Goal: Task Accomplishment & Management: Complete application form

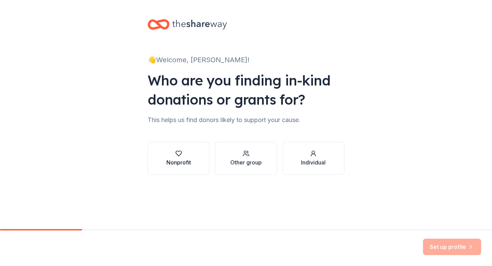
click at [188, 161] on div "Nonprofit" at bounding box center [178, 162] width 25 height 8
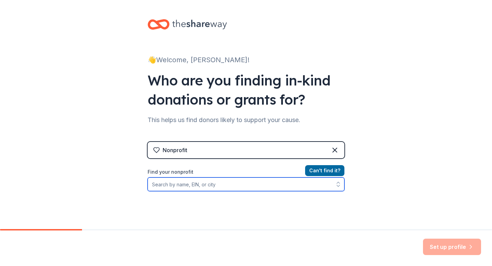
click at [232, 185] on input "Find your nonprofit" at bounding box center [245, 184] width 197 height 14
type input "windmill springs"
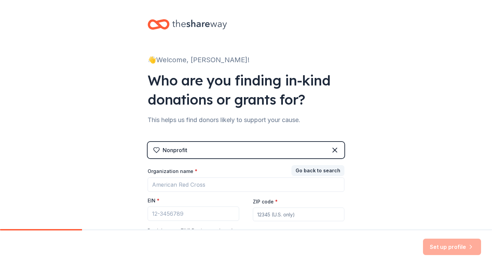
click at [293, 148] on div "Nonprofit Go back to search Organization name * EIN * ZIP code * Don ' t have a…" at bounding box center [245, 195] width 197 height 107
click at [293, 148] on div "Nonprofit" at bounding box center [245, 150] width 197 height 16
click at [336, 148] on icon at bounding box center [334, 150] width 8 height 8
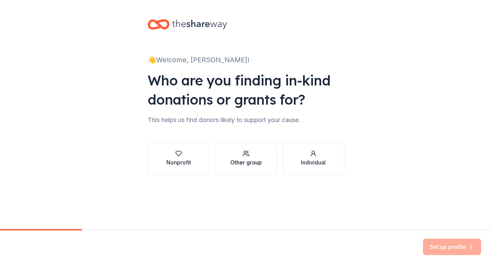
click at [242, 158] on div "Other group" at bounding box center [245, 162] width 31 height 8
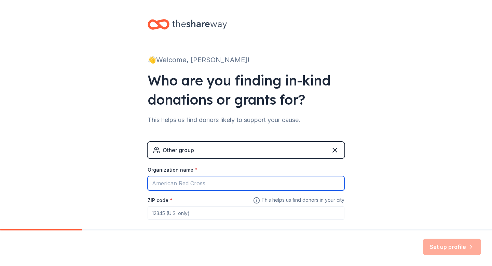
click at [202, 186] on input "Organization name *" at bounding box center [245, 183] width 197 height 14
type input "windmill springs"
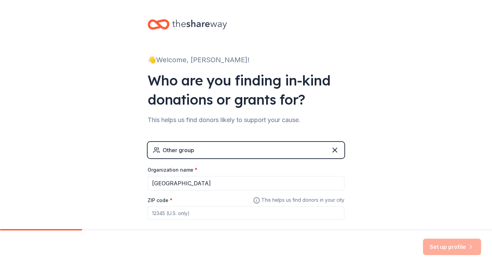
click at [208, 207] on input "ZIP code *" at bounding box center [245, 213] width 197 height 14
type input "95121"
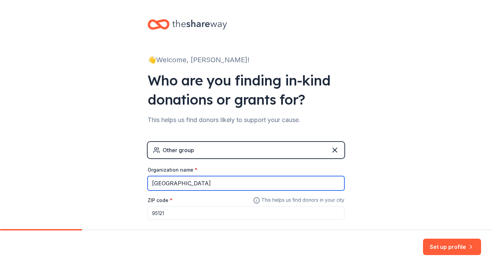
click at [318, 184] on input "windmill springs" at bounding box center [245, 183] width 197 height 14
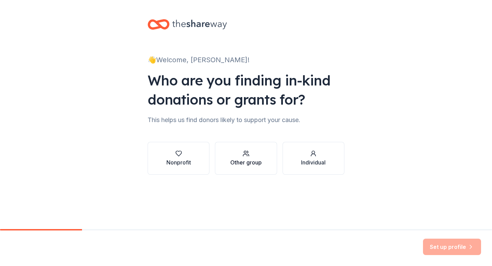
click at [247, 163] on div "Other group" at bounding box center [245, 162] width 31 height 8
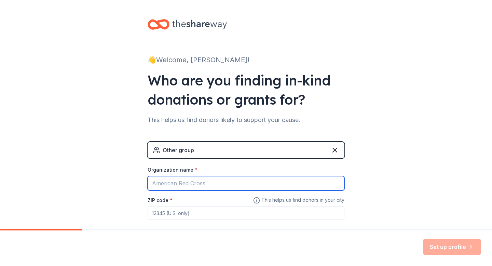
click at [225, 181] on input "Organization name *" at bounding box center [245, 183] width 197 height 14
type input "[GEOGRAPHIC_DATA] Eleme ntary"
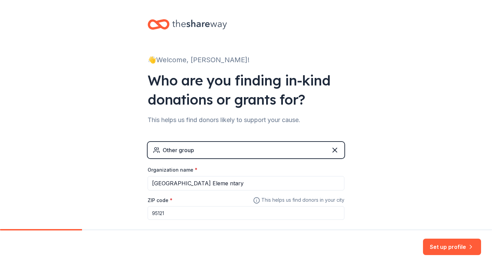
type input "95121"
click at [450, 238] on div "Set up profile" at bounding box center [246, 248] width 492 height 36
click at [449, 242] on button "Set up profile" at bounding box center [452, 246] width 58 height 16
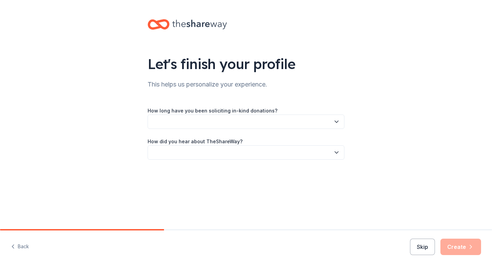
click at [251, 118] on button "button" at bounding box center [245, 121] width 197 height 14
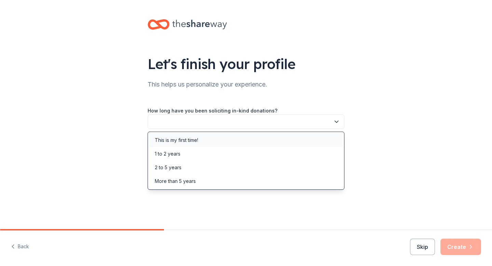
click at [238, 140] on div "This is my first time!" at bounding box center [245, 140] width 193 height 14
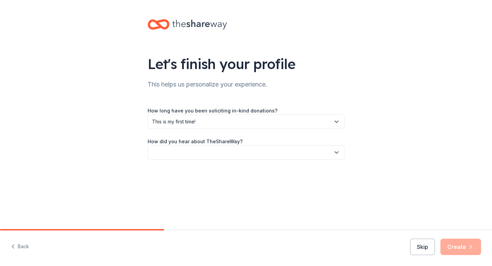
click at [231, 153] on button "button" at bounding box center [245, 152] width 197 height 14
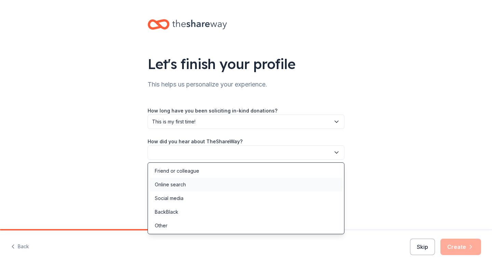
click at [213, 181] on div "Online search" at bounding box center [245, 185] width 193 height 14
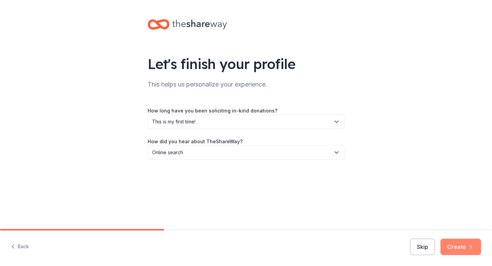
click at [459, 246] on button "Create" at bounding box center [460, 246] width 41 height 16
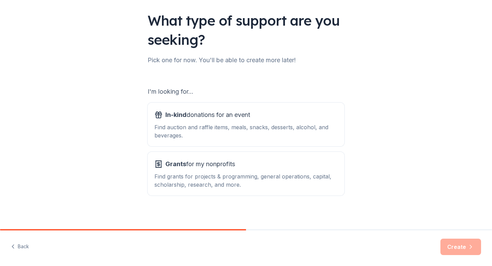
scroll to position [47, 0]
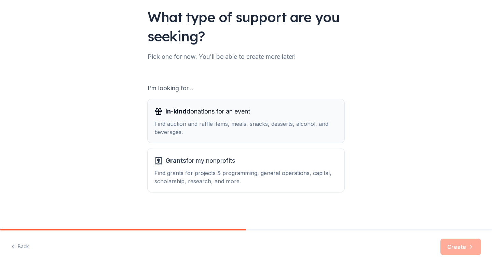
click at [240, 121] on div "Find auction and raffle items, meals, snacks, desserts, alcohol, and beverages." at bounding box center [245, 127] width 183 height 16
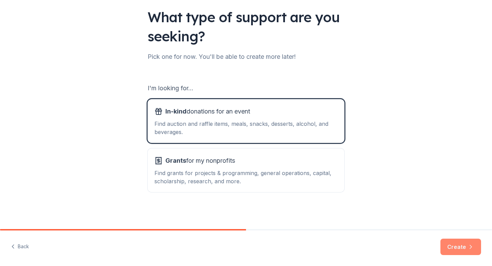
click at [451, 247] on button "Create" at bounding box center [460, 246] width 41 height 16
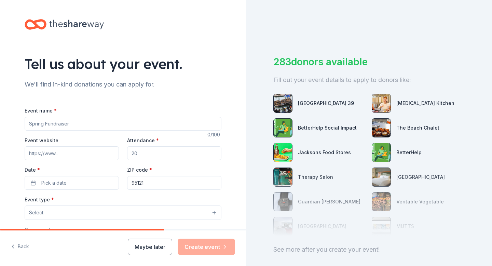
click at [71, 124] on input "Event name *" at bounding box center [123, 124] width 197 height 14
type input "Bingo Night"
type input "100"
click at [60, 183] on span "Pick a date" at bounding box center [53, 183] width 25 height 8
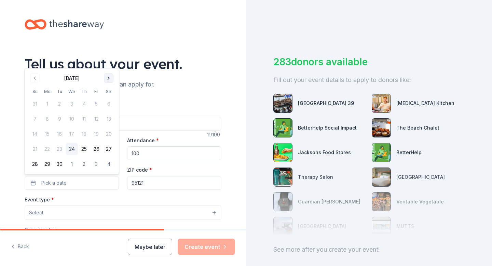
click at [107, 77] on button "Go to next month" at bounding box center [109, 78] width 10 height 10
click at [112, 75] on button "Go to next month" at bounding box center [109, 78] width 10 height 10
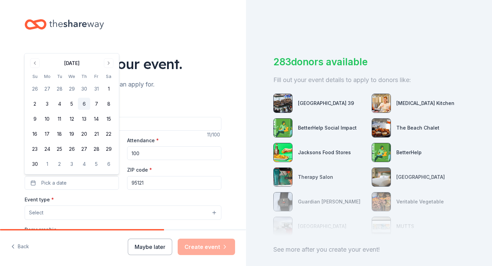
click at [84, 104] on button "6" at bounding box center [84, 104] width 12 height 12
click at [66, 212] on button "Select" at bounding box center [123, 212] width 197 height 14
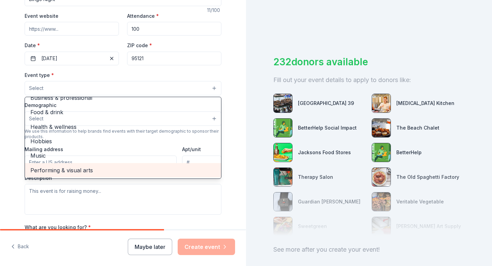
scroll to position [129, 0]
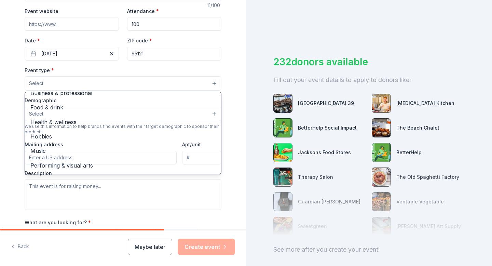
click at [10, 142] on div "Tell us about your event. We'll find in-kind donations you can apply for. Event…" at bounding box center [123, 98] width 246 height 454
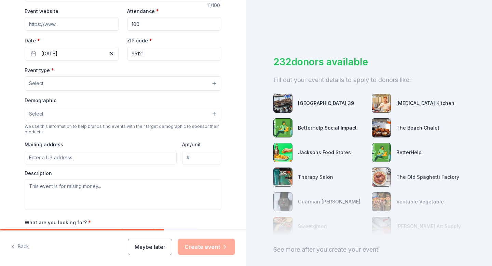
click at [56, 84] on button "Select" at bounding box center [123, 83] width 197 height 14
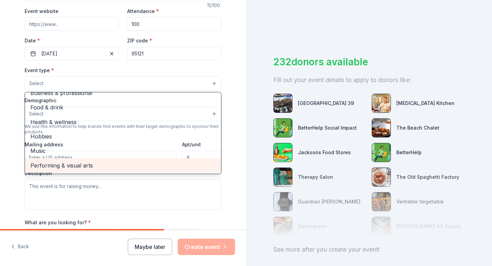
scroll to position [0, 0]
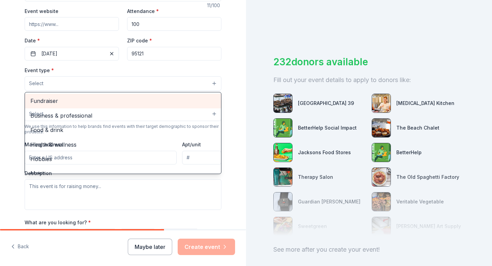
click at [51, 101] on span "Fundraiser" at bounding box center [122, 100] width 185 height 9
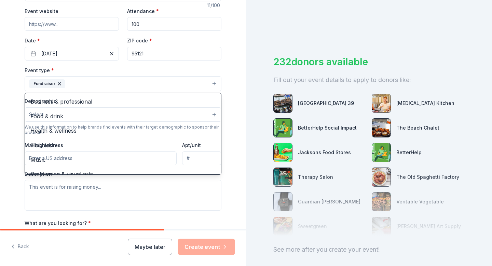
click at [16, 99] on div "Tell us about your event. We'll find in-kind donations you can apply for. Event…" at bounding box center [123, 98] width 218 height 455
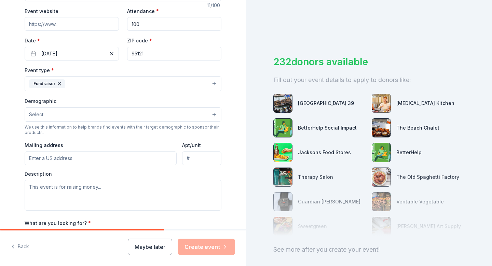
click at [55, 116] on button "Select" at bounding box center [123, 114] width 197 height 14
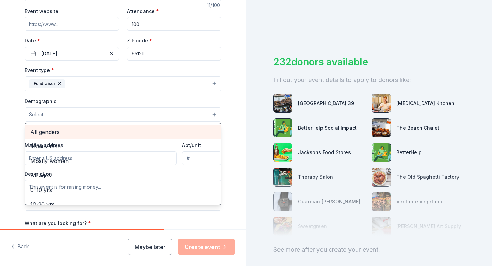
click at [50, 133] on span "All genders" at bounding box center [122, 131] width 185 height 9
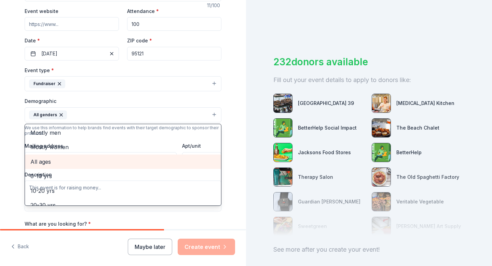
click at [51, 161] on span "All ages" at bounding box center [122, 161] width 185 height 9
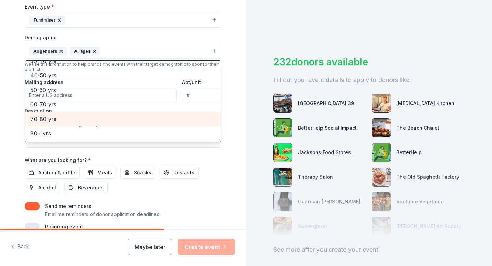
scroll to position [200, 0]
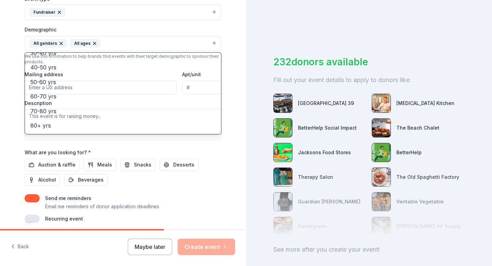
click at [8, 129] on div "Tell us about your event. We'll find in-kind donations you can apply for. Event…" at bounding box center [123, 28] width 246 height 456
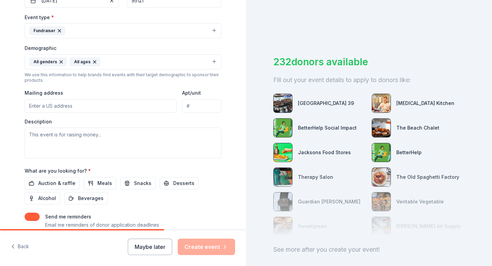
scroll to position [176, 0]
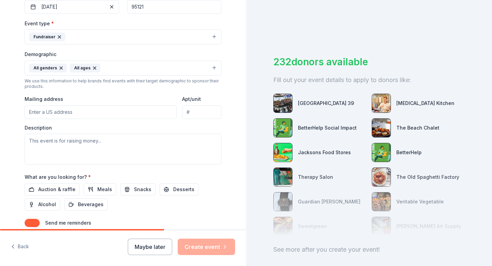
click at [56, 111] on input "Mailing address" at bounding box center [101, 112] width 152 height 14
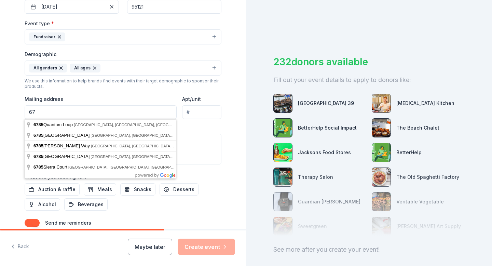
type input "6"
type input "2880 Aetna Way, San Jose, CA, 95121"
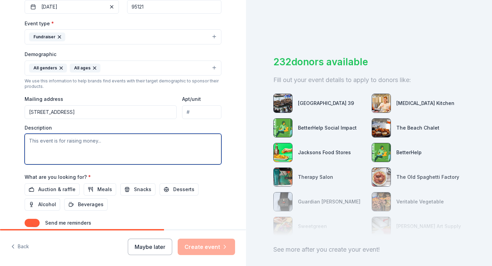
click at [127, 141] on textarea at bounding box center [123, 148] width 197 height 31
type textarea "This event is raising money for field trips and bus costs for the whole school."
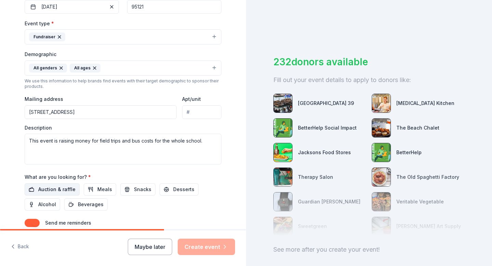
click at [42, 190] on span "Auction & raffle" at bounding box center [56, 189] width 37 height 8
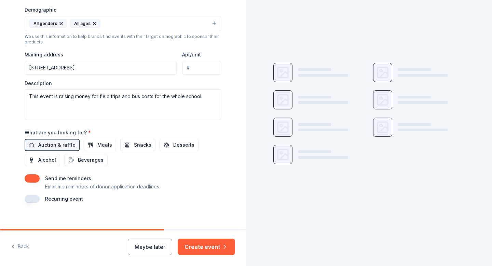
scroll to position [221, 0]
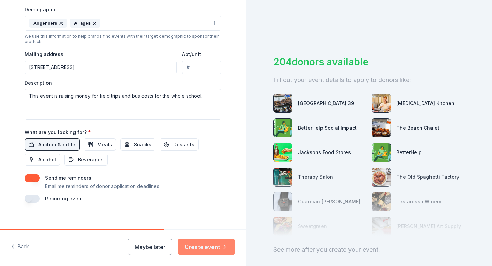
click at [209, 249] on button "Create event" at bounding box center [206, 246] width 57 height 16
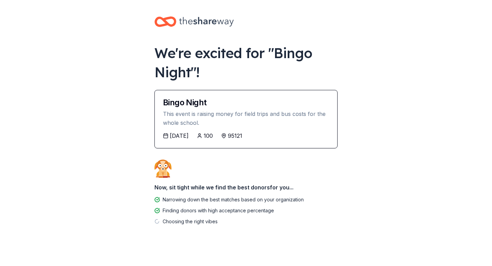
scroll to position [5, 0]
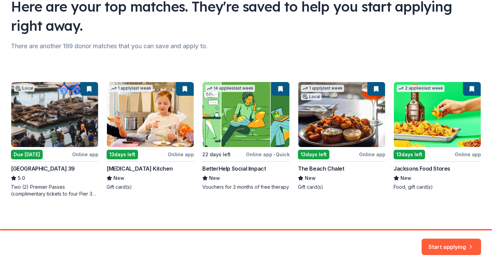
scroll to position [58, 0]
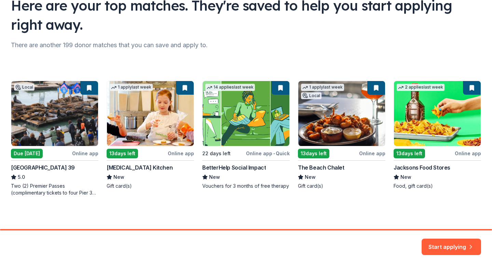
click at [30, 153] on div "Local Due tomorrow Online app San Francisco Pier 39 5.0 Two (2) Premier Passes …" at bounding box center [246, 138] width 470 height 115
click at [450, 244] on button "Start applying" at bounding box center [450, 242] width 59 height 16
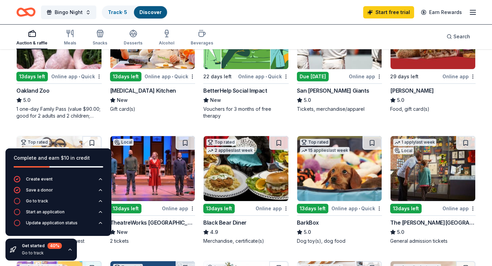
scroll to position [122, 0]
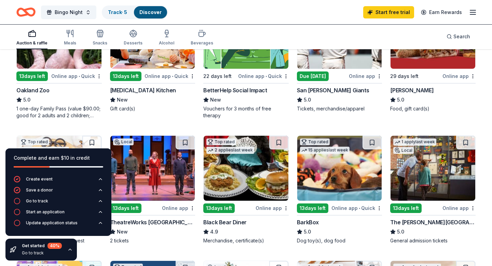
click at [35, 105] on div "1 one-day Family Pass (value $90.00; good for 2 adults and 2 children; parking …" at bounding box center [58, 112] width 85 height 14
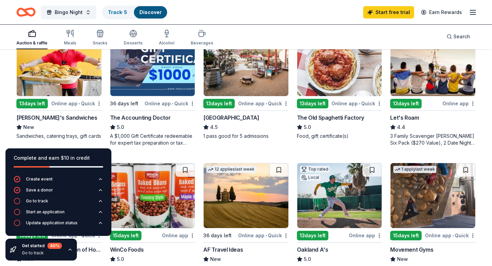
scroll to position [0, 0]
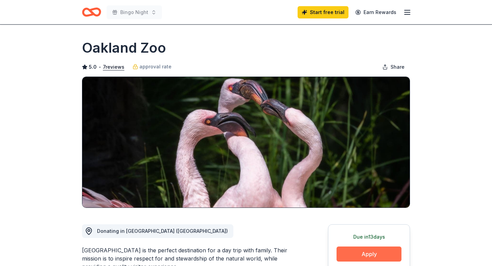
scroll to position [293, 0]
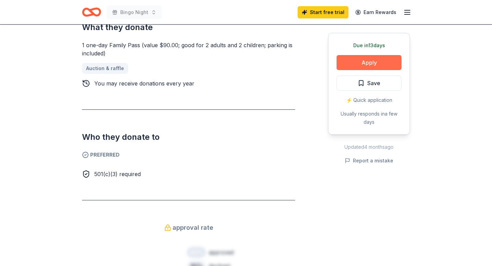
click at [366, 66] on button "Apply" at bounding box center [368, 62] width 65 height 15
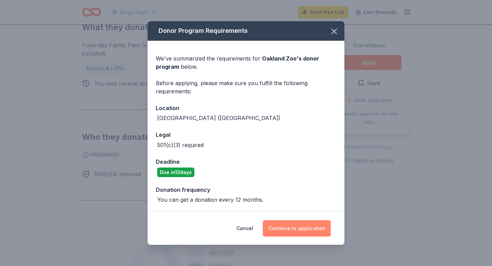
click at [286, 227] on button "Continue to application" at bounding box center [297, 228] width 68 height 16
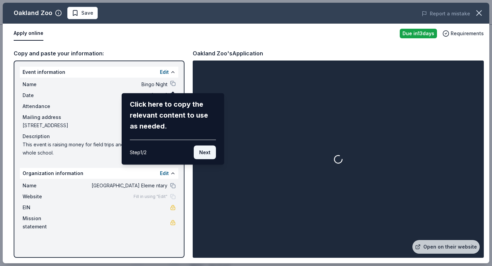
click at [210, 153] on button "Next" at bounding box center [205, 152] width 22 height 14
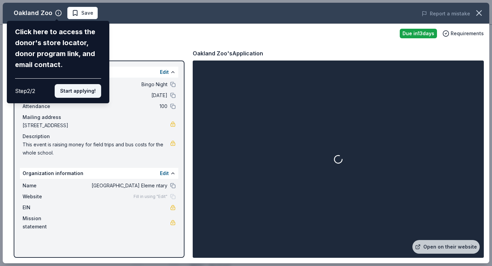
click at [72, 90] on button "Start applying!" at bounding box center [78, 91] width 46 height 14
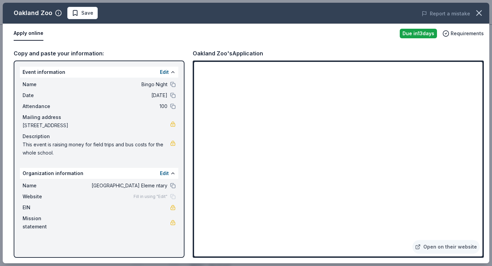
click at [315, 46] on div "Copy and paste your information: Event information Edit Name Bingo Night Date […" at bounding box center [246, 153] width 486 height 220
